Goal: Information Seeking & Learning: Learn about a topic

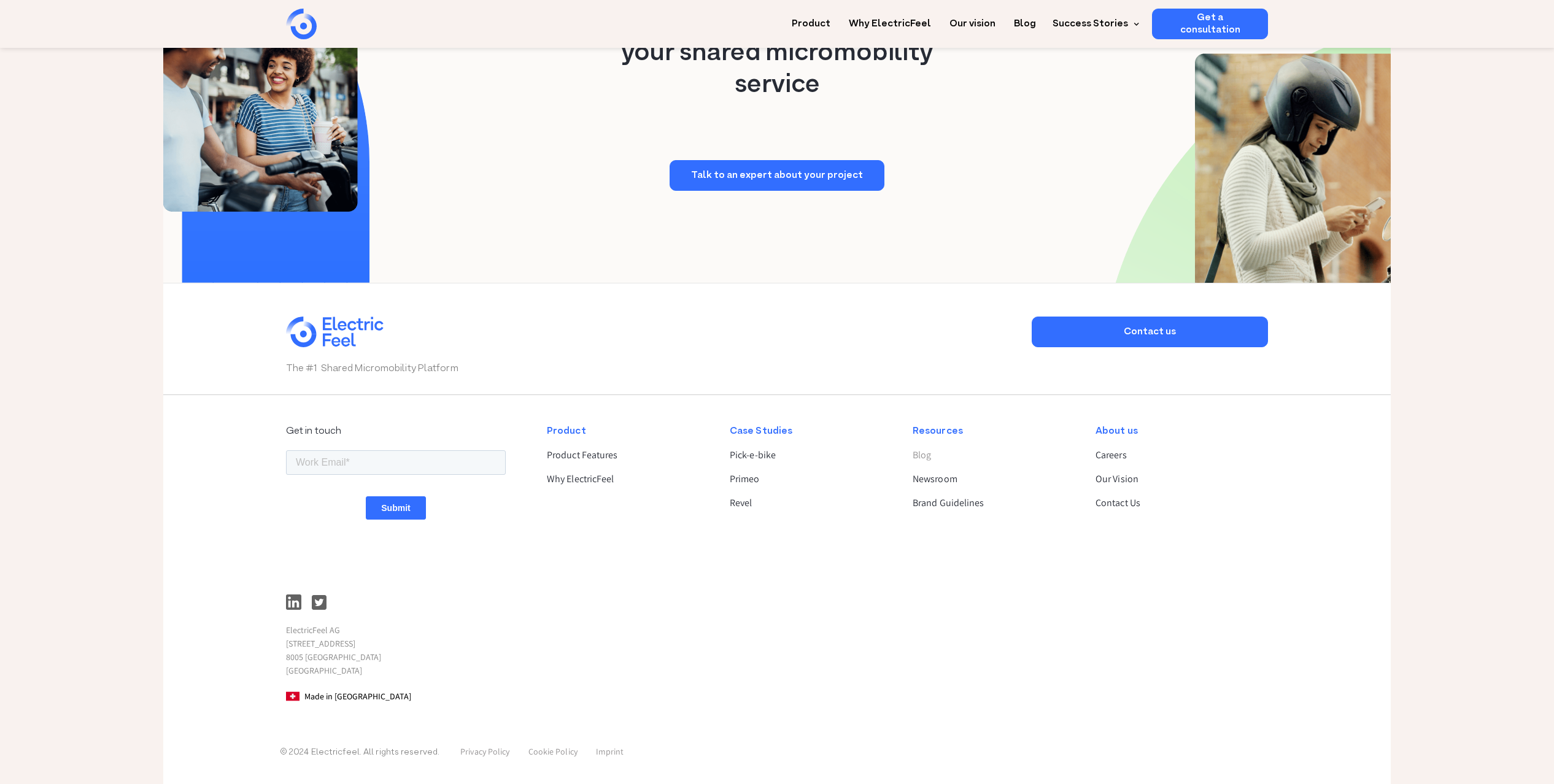
scroll to position [3003, 0]
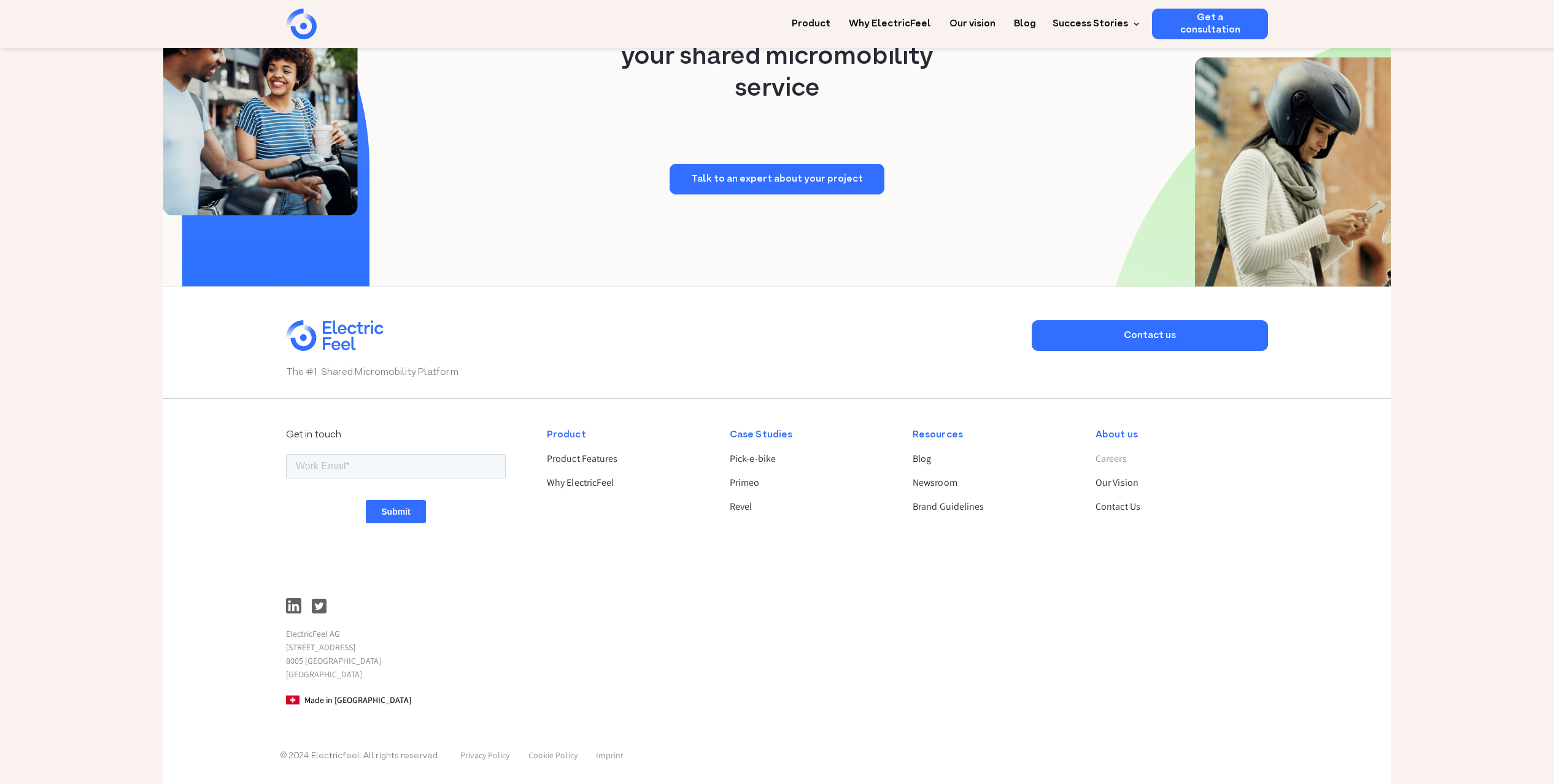
click at [1115, 457] on link "Careers" at bounding box center [1176, 458] width 162 height 15
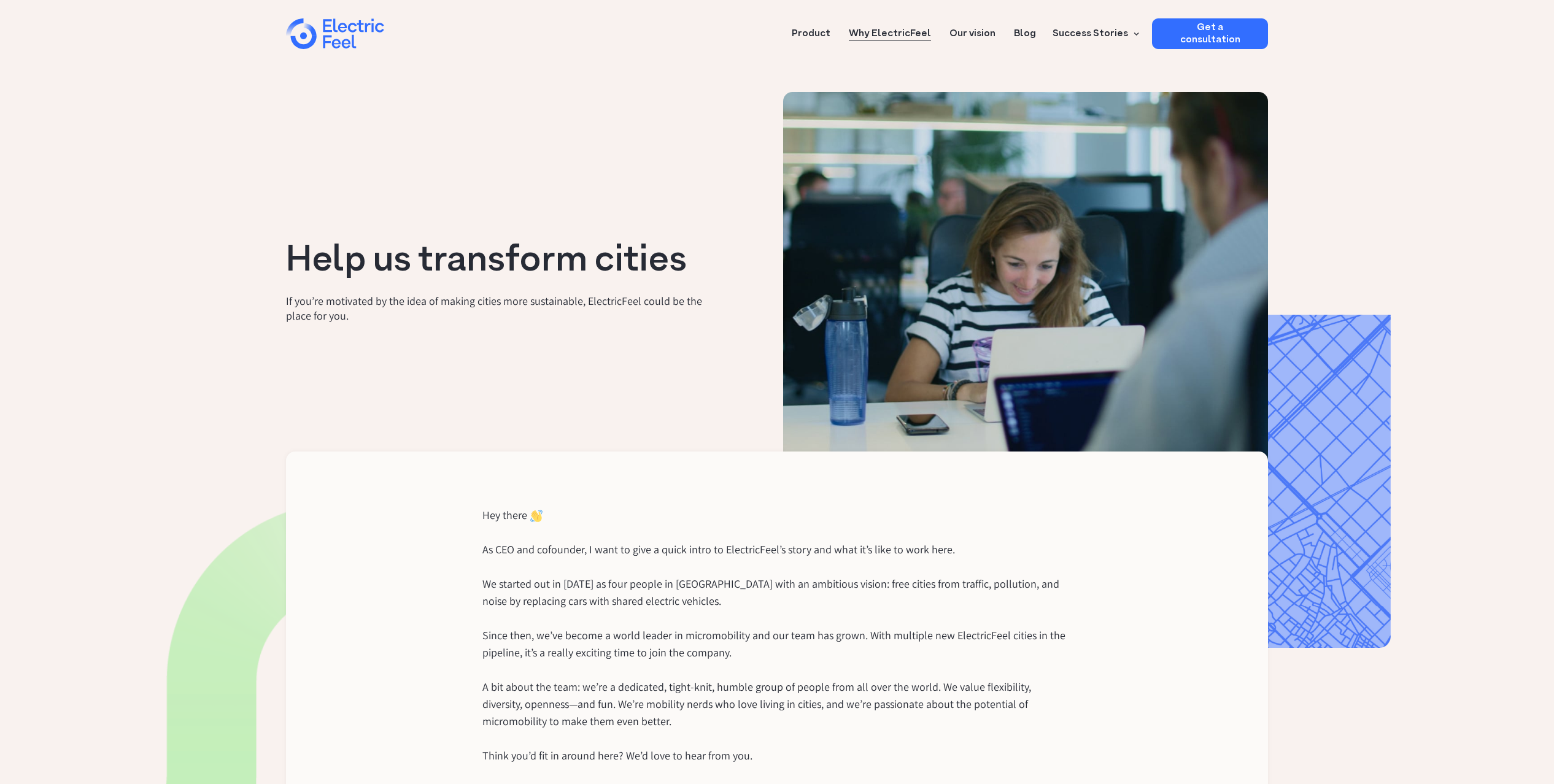
click at [912, 33] on link "Why ElectricFeel" at bounding box center [890, 30] width 82 height 23
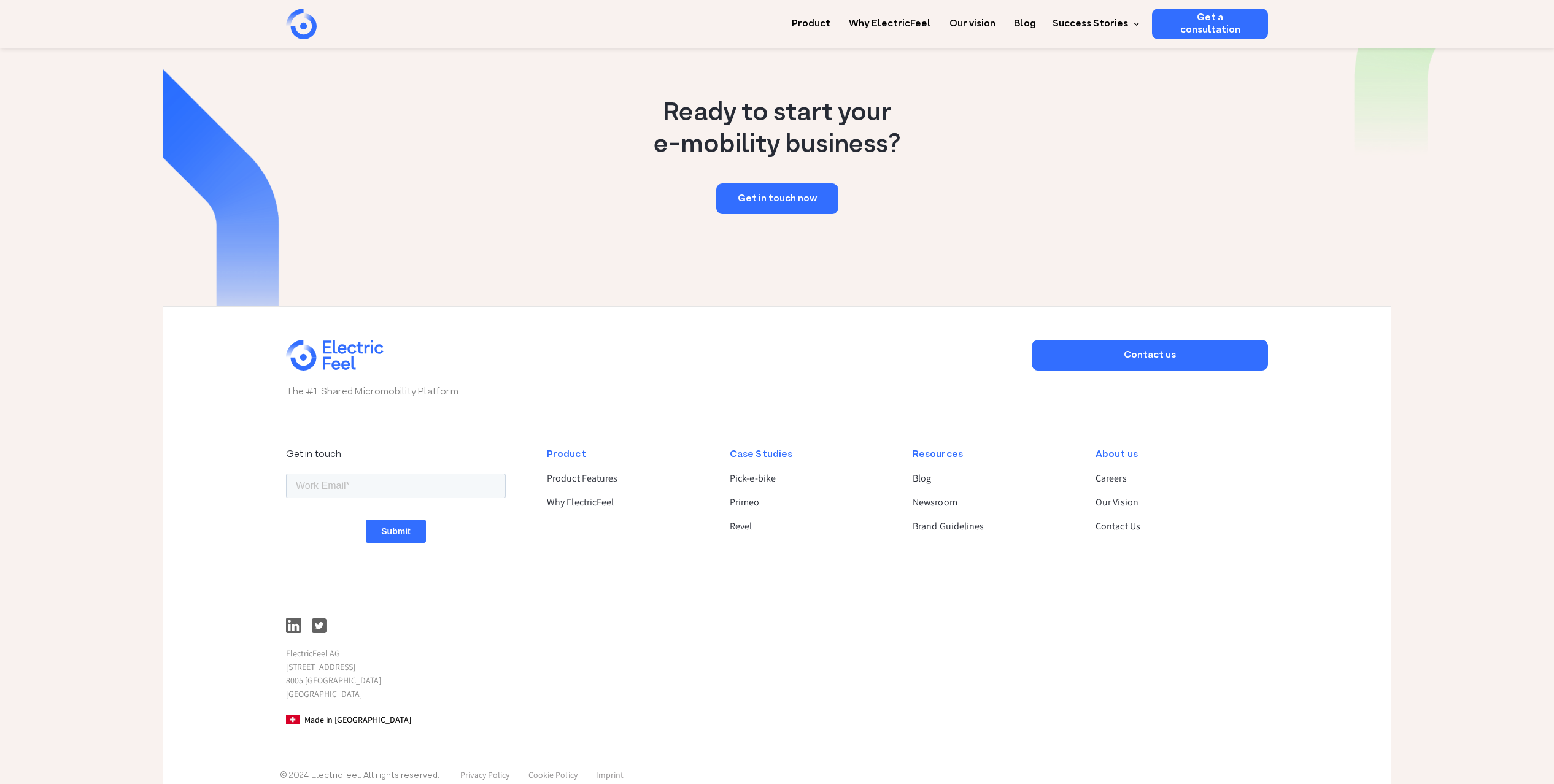
scroll to position [1785, 0]
